Goal: Task Accomplishment & Management: Manage account settings

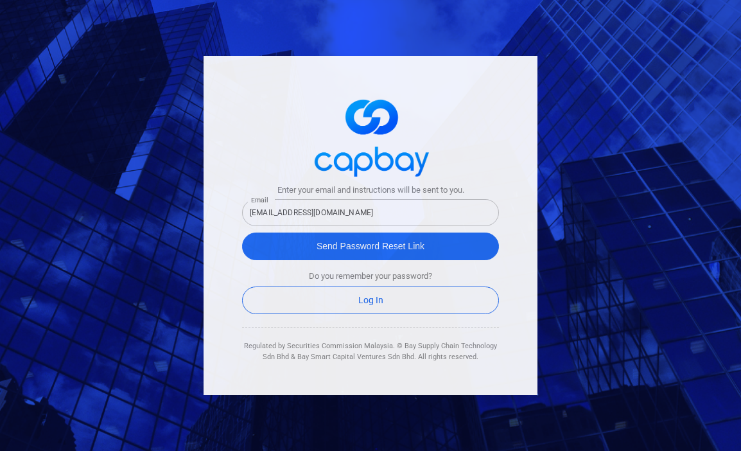
click at [143, 279] on div "Enter your email and instructions will be sent to you. Email [EMAIL_ADDRESS][DO…" at bounding box center [370, 225] width 741 height 451
click at [168, 181] on div "Enter your email and instructions will be sent to you. Email [EMAIL_ADDRESS][DO…" at bounding box center [370, 225] width 741 height 451
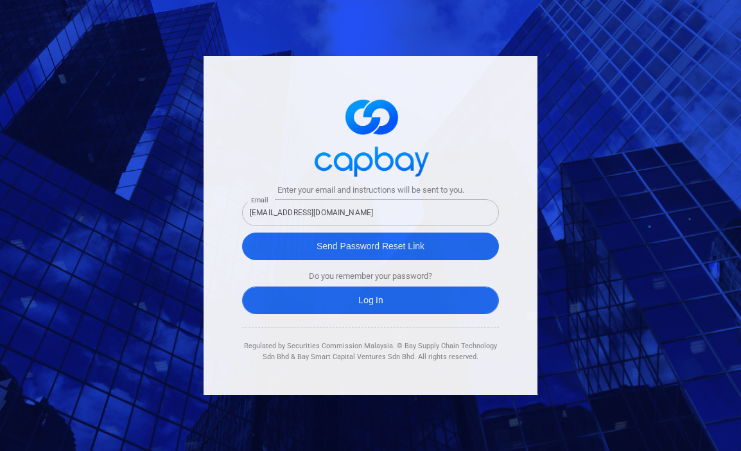
click at [375, 296] on link "Log In" at bounding box center [370, 301] width 257 height 28
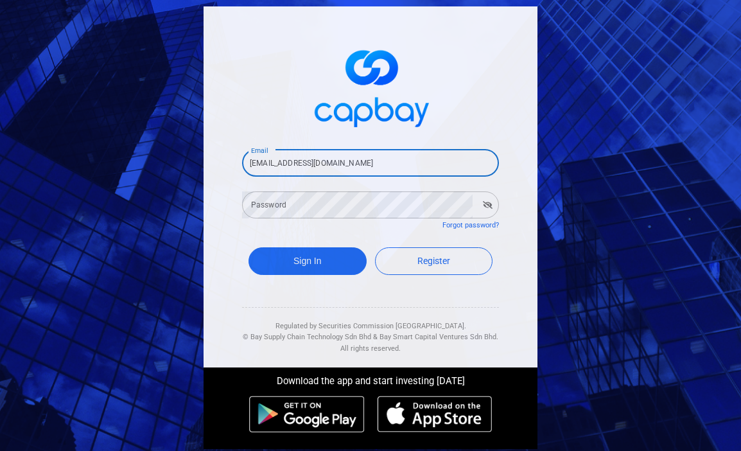
type input "[EMAIL_ADDRESS][DOMAIN_NAME]"
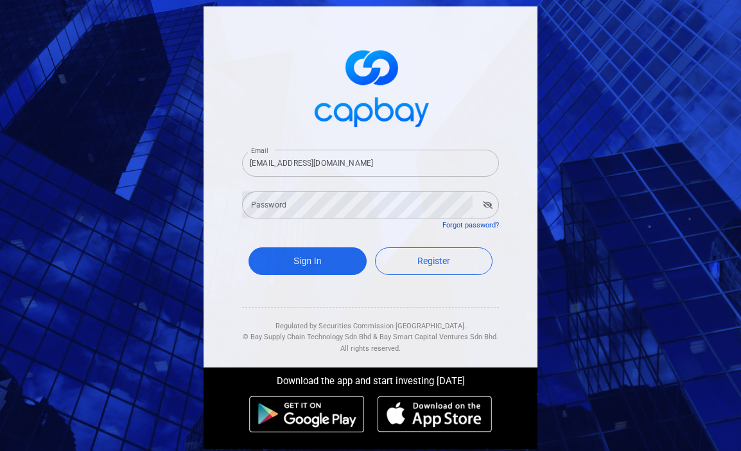
click at [470, 222] on link "Forgot password?" at bounding box center [471, 225] width 57 height 8
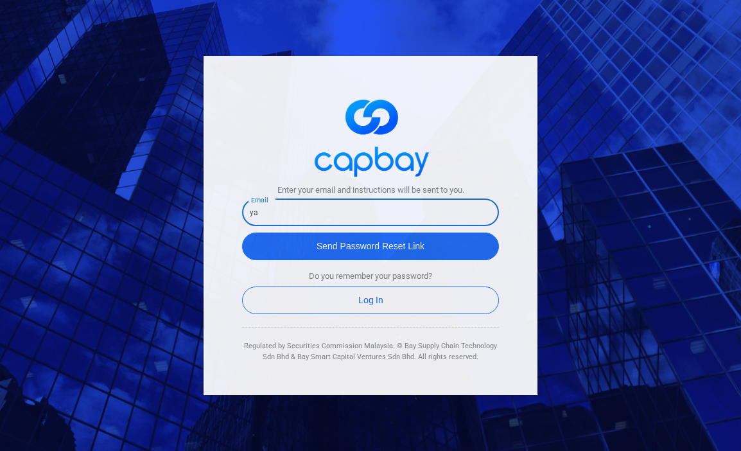
type input "y"
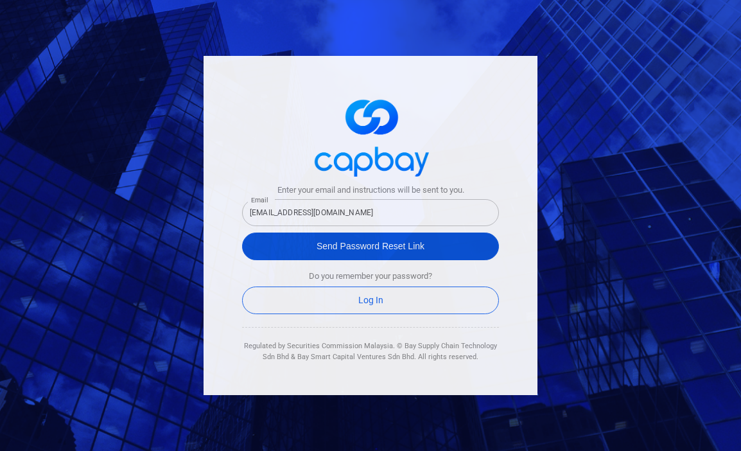
click at [351, 249] on button "Send Password Reset Link" at bounding box center [370, 247] width 257 height 28
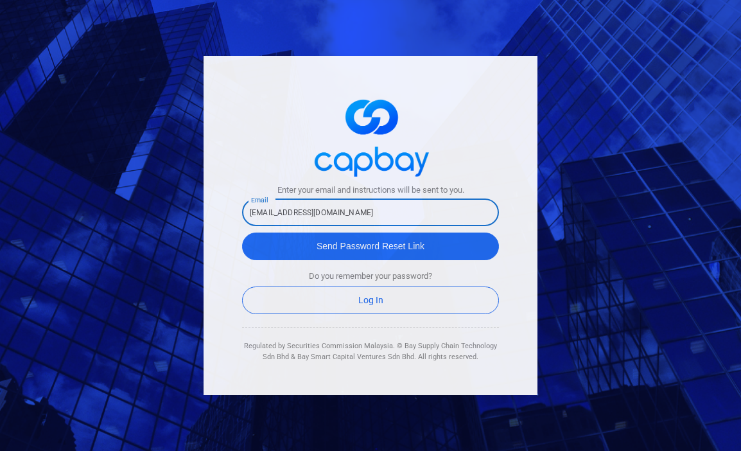
drag, startPoint x: 279, startPoint y: 211, endPoint x: 172, endPoint y: 211, distance: 107.3
click at [172, 211] on div "Enter your email and instructions will be sent to you. Email lxtx1318@gmail.com…" at bounding box center [370, 225] width 741 height 451
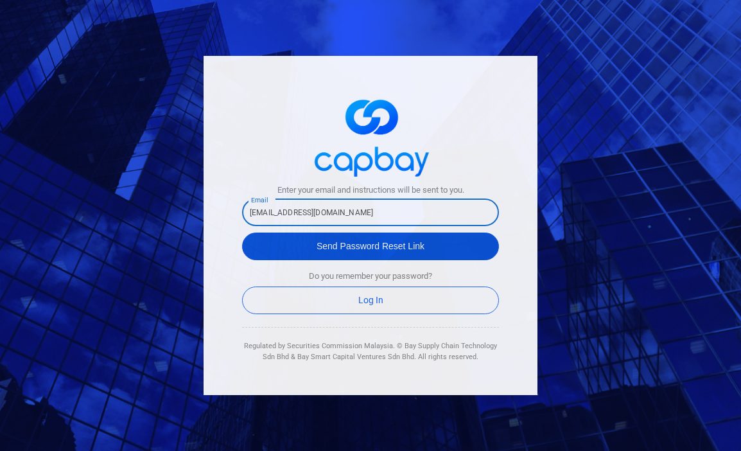
type input "[EMAIL_ADDRESS][DOMAIN_NAME]"
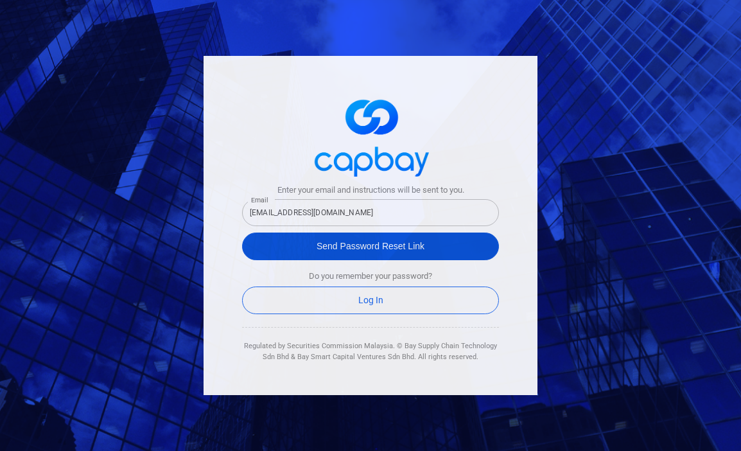
click at [324, 243] on button "Send Password Reset Link" at bounding box center [370, 247] width 257 height 28
